Goal: Information Seeking & Learning: Find specific fact

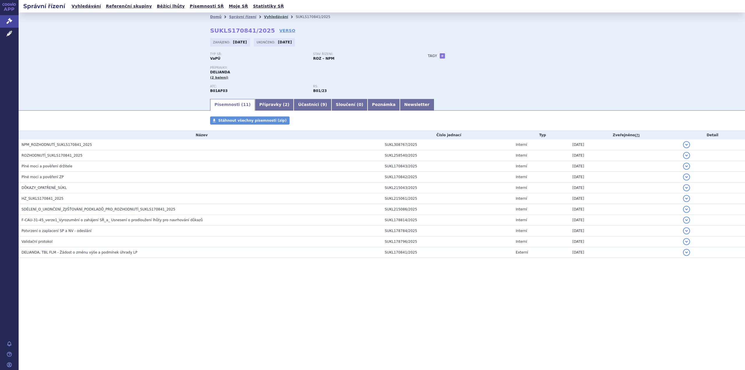
click at [264, 16] on link "Vyhledávání" at bounding box center [276, 17] width 24 height 4
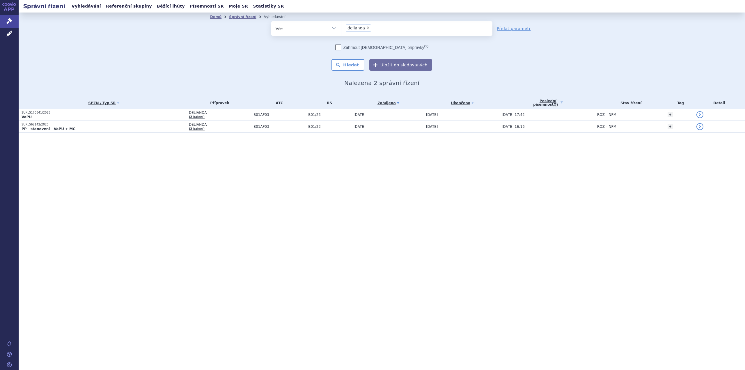
click at [366, 26] on li "× delianda" at bounding box center [358, 27] width 25 height 7
click at [341, 26] on select "delianda" at bounding box center [341, 28] width 0 height 15
click at [366, 27] on span "×" at bounding box center [367, 27] width 3 height 3
click at [341, 27] on select "delianda" at bounding box center [341, 28] width 0 height 15
select select
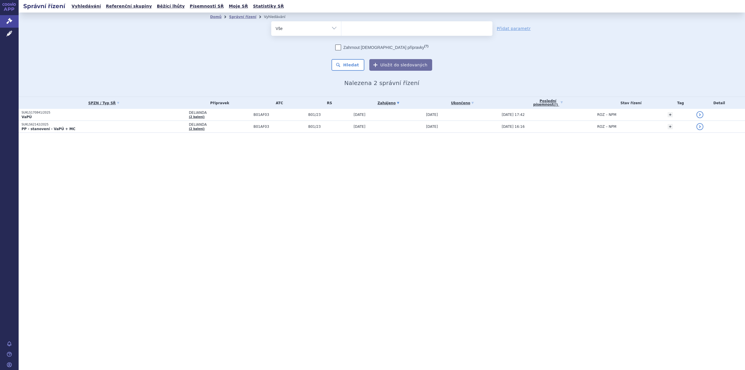
click at [366, 27] on ul at bounding box center [416, 27] width 151 height 12
click at [341, 27] on select "delianda" at bounding box center [341, 28] width 0 height 15
type input "in"
type input "infl"
type input "influ"
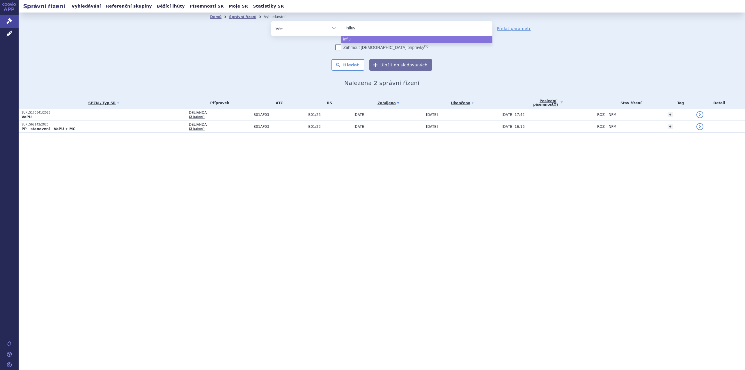
type input "influva"
type input "influvac"
select select "influvac"
click at [355, 61] on button "Hledat" at bounding box center [347, 65] width 33 height 12
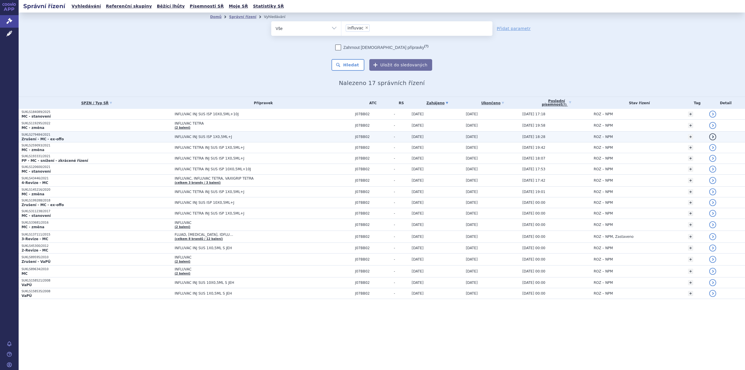
click at [140, 113] on p "SUKLS184089/2025" at bounding box center [97, 112] width 150 height 4
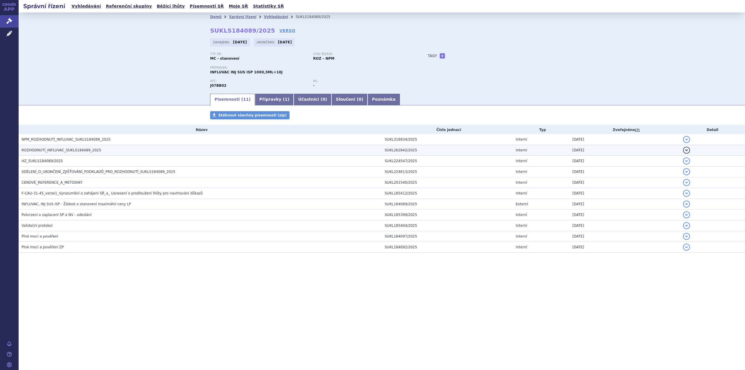
click at [54, 150] on span "ROZHODNUTÍ_INFLUVAC_SUKLS184089_2025" at bounding box center [61, 150] width 79 height 4
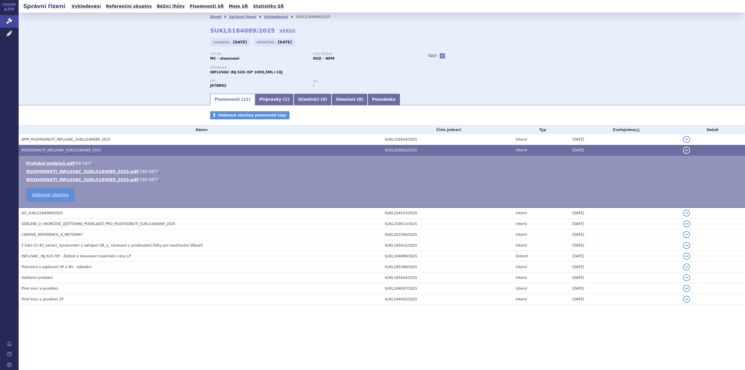
click at [155, 178] on link "🔍" at bounding box center [157, 179] width 5 height 5
